Goal: Use online tool/utility

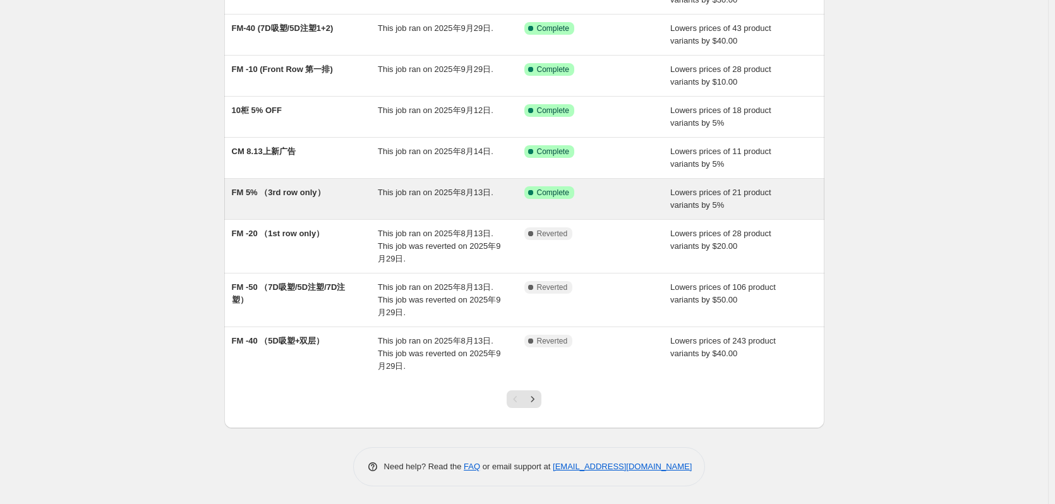
scroll to position [184, 0]
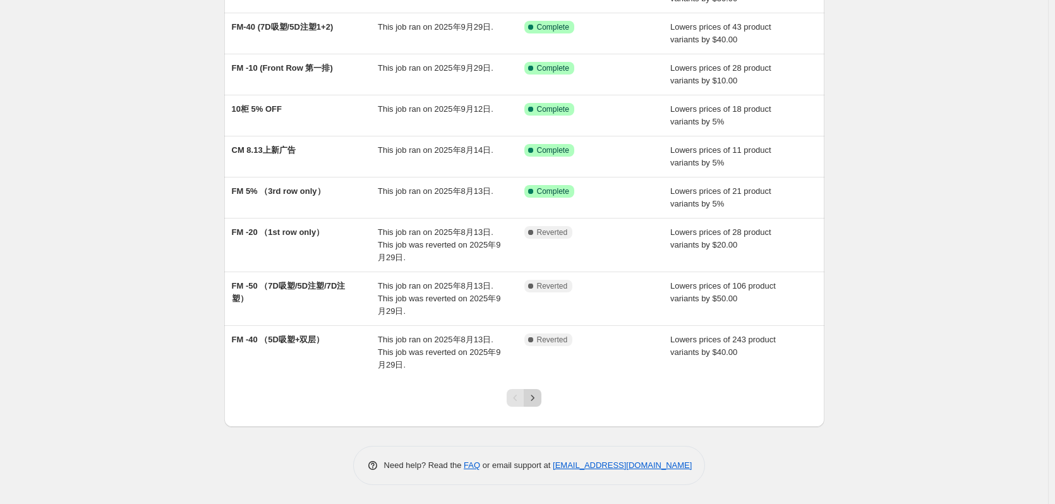
click at [536, 403] on icon "Next" at bounding box center [532, 398] width 13 height 13
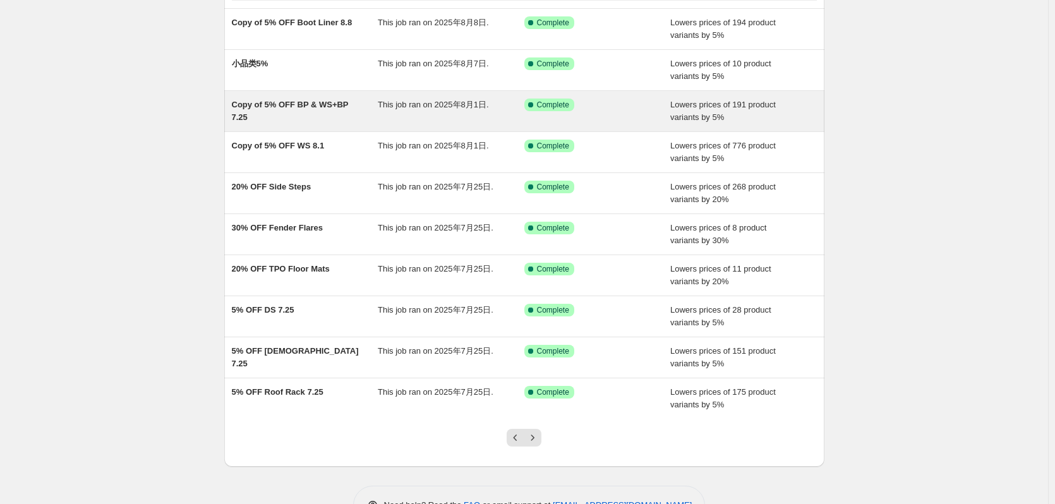
scroll to position [126, 0]
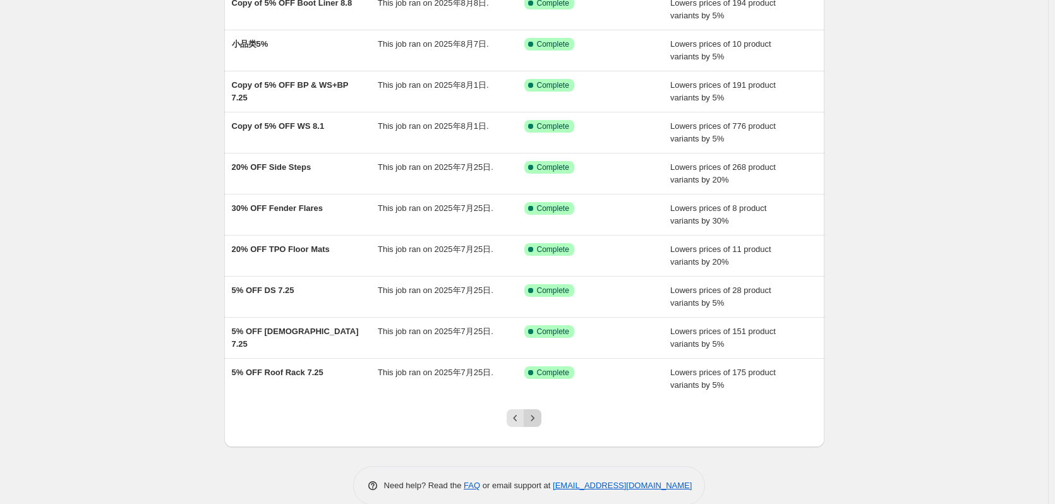
click at [538, 418] on icon "Next" at bounding box center [532, 418] width 13 height 13
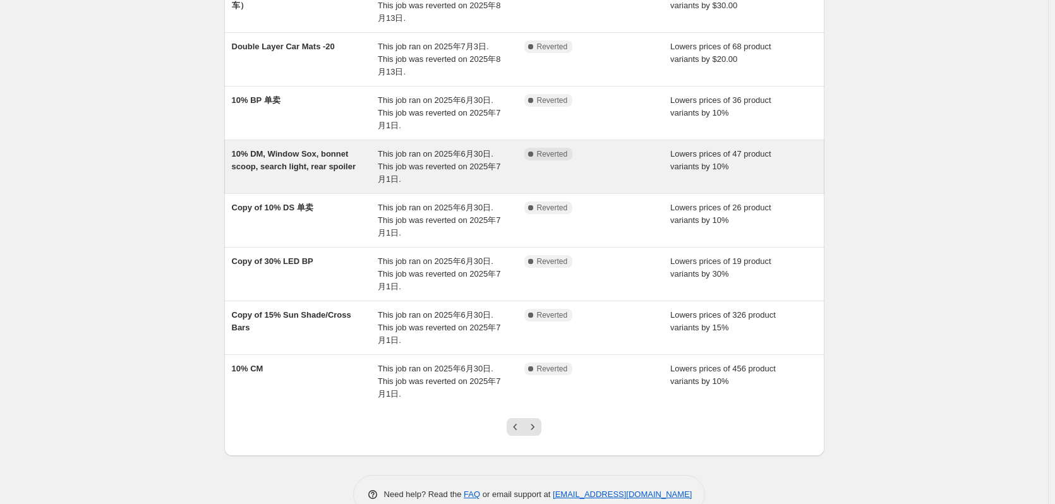
scroll to position [273, 0]
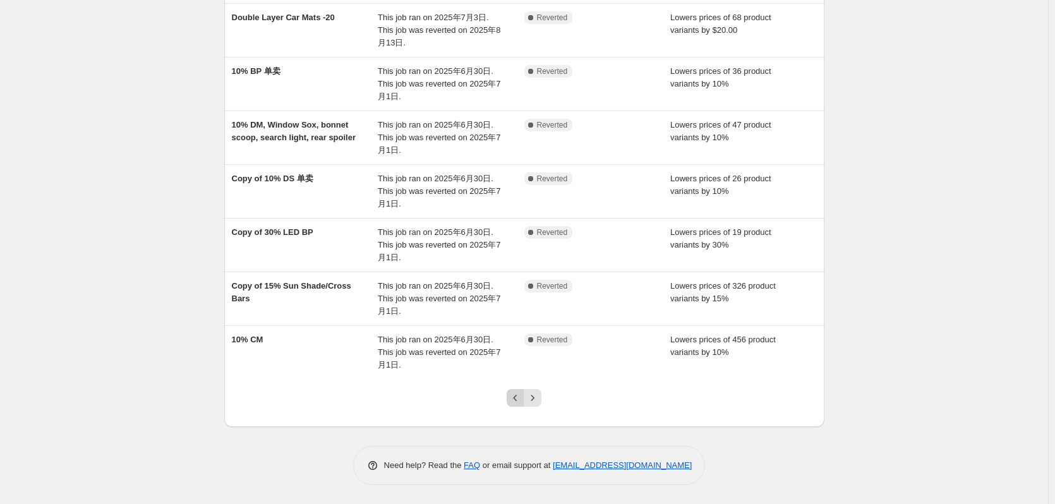
click at [516, 397] on icon "Previous" at bounding box center [515, 398] width 13 height 13
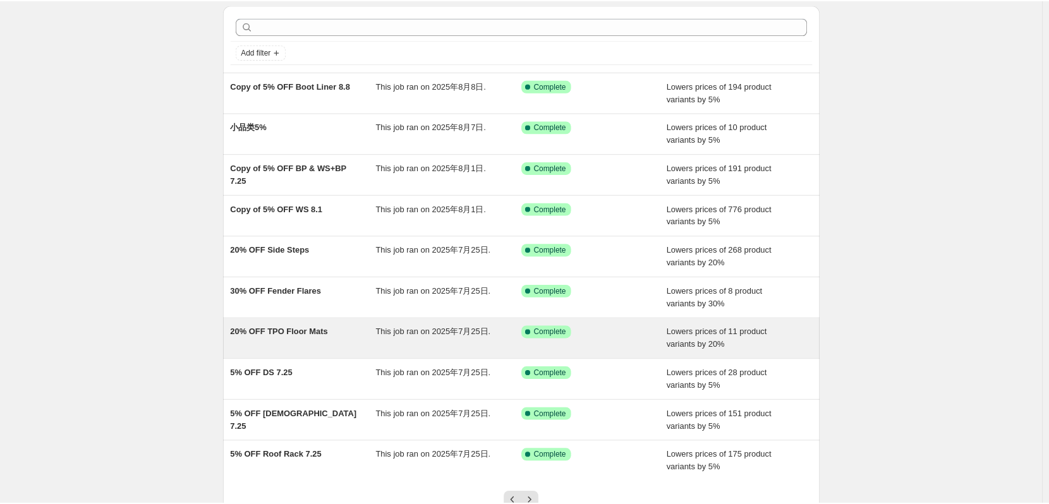
scroll to position [63, 0]
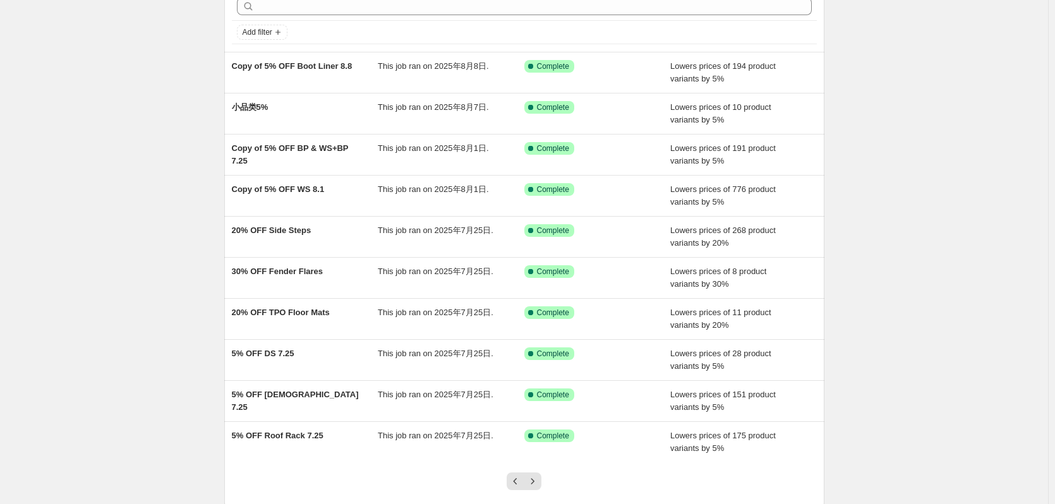
click at [169, 141] on div "NA Bulk Price Editor. This page is ready NA Bulk Price Editor Add new price cha…" at bounding box center [524, 262] width 1048 height 651
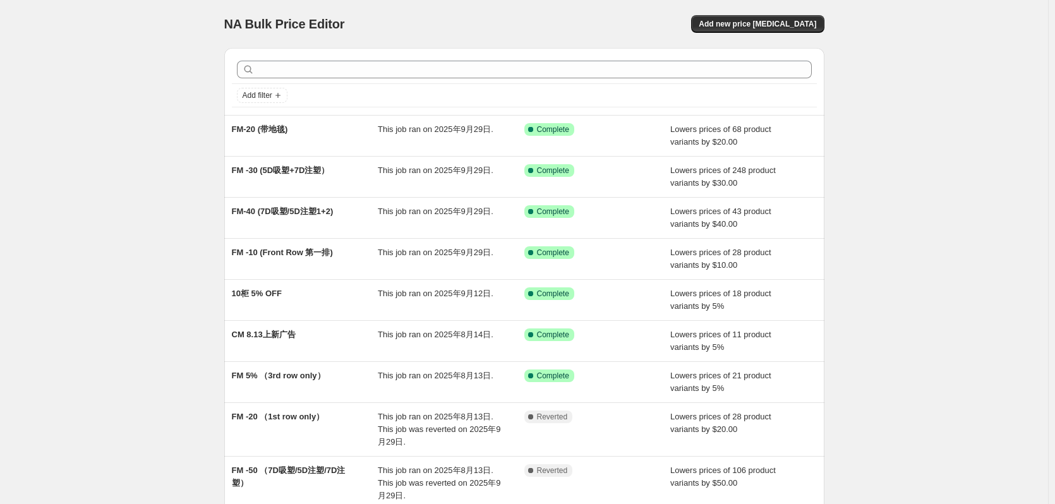
click at [156, 146] on div "NA Bulk Price Editor. This page is ready NA Bulk Price Editor Add new price [ME…" at bounding box center [524, 344] width 1048 height 689
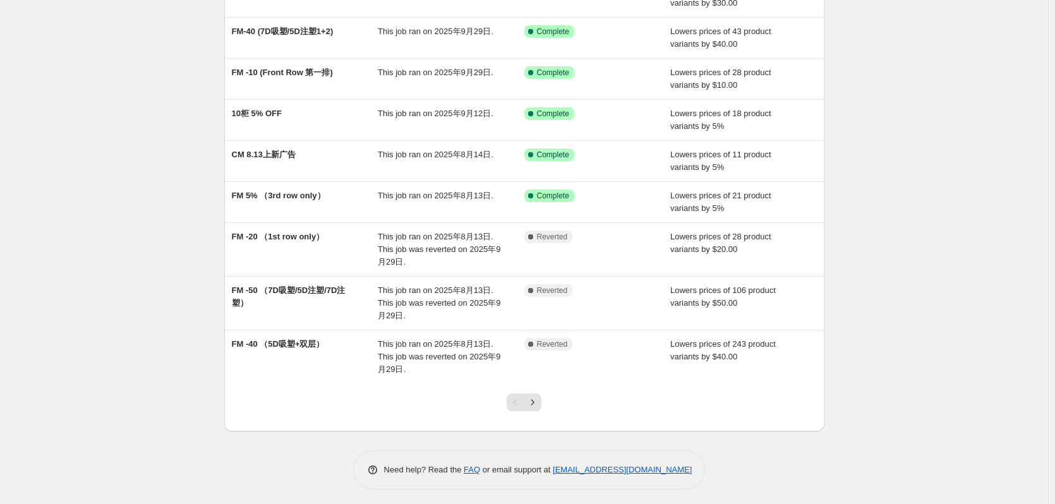
scroll to position [184, 0]
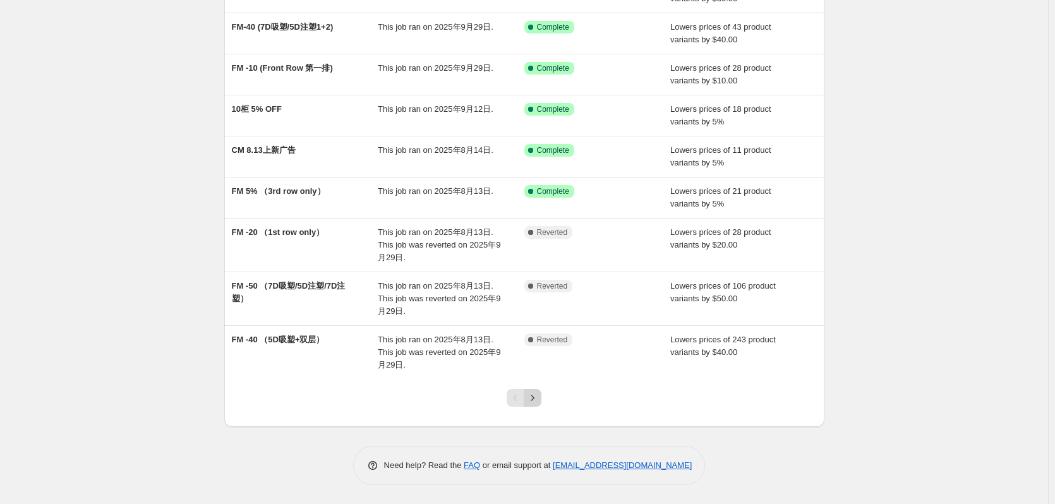
click at [538, 400] on icon "Next" at bounding box center [532, 398] width 13 height 13
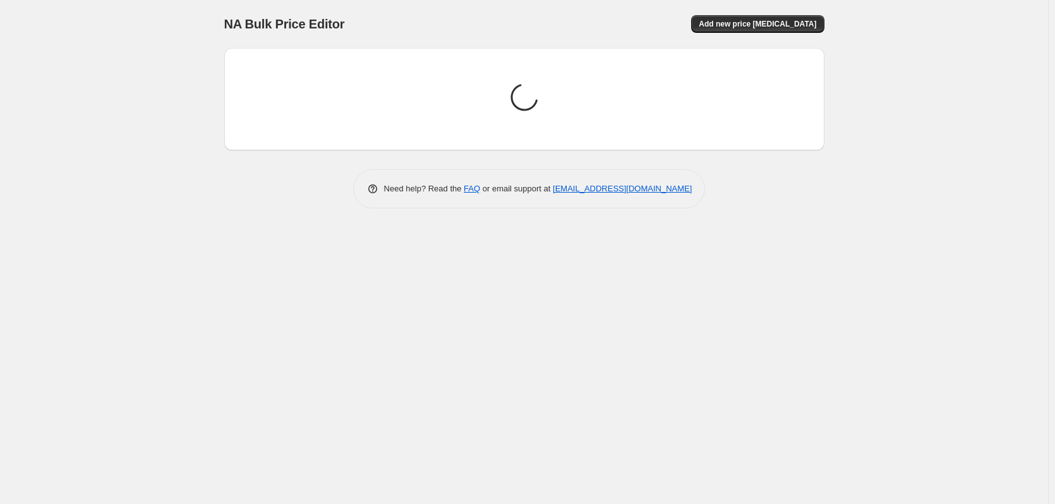
scroll to position [0, 0]
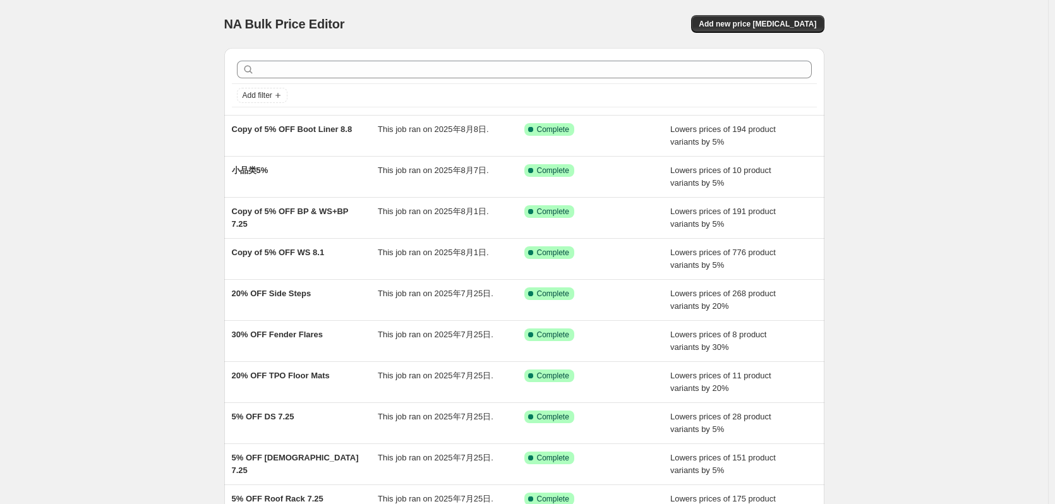
click at [142, 146] on div "NA Bulk Price Editor. This page is ready NA Bulk Price Editor Add new price cha…" at bounding box center [524, 325] width 1048 height 651
